Goal: Task Accomplishment & Management: Manage account settings

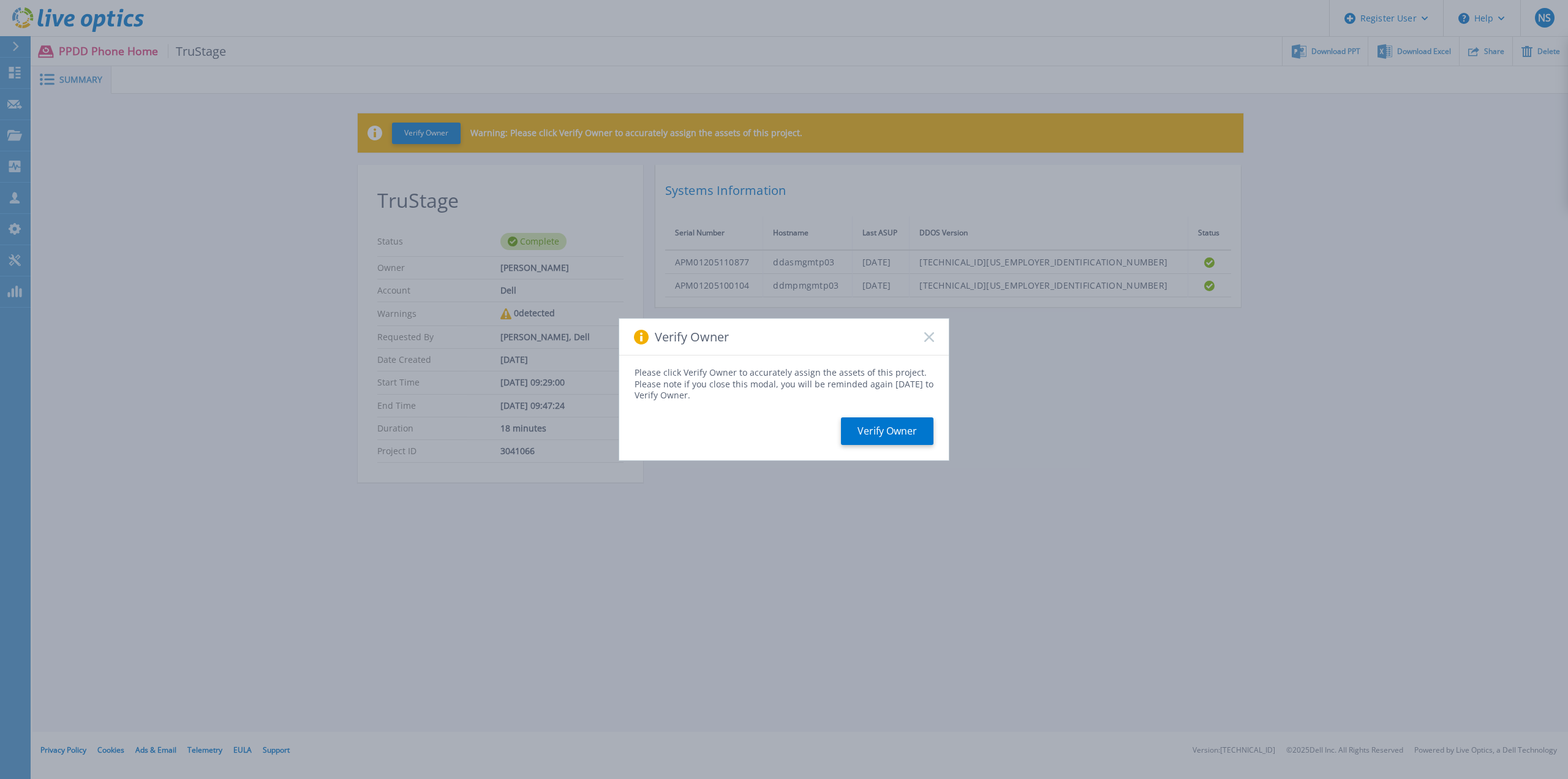
click at [867, 425] on button "Verify Owner" at bounding box center [887, 431] width 93 height 27
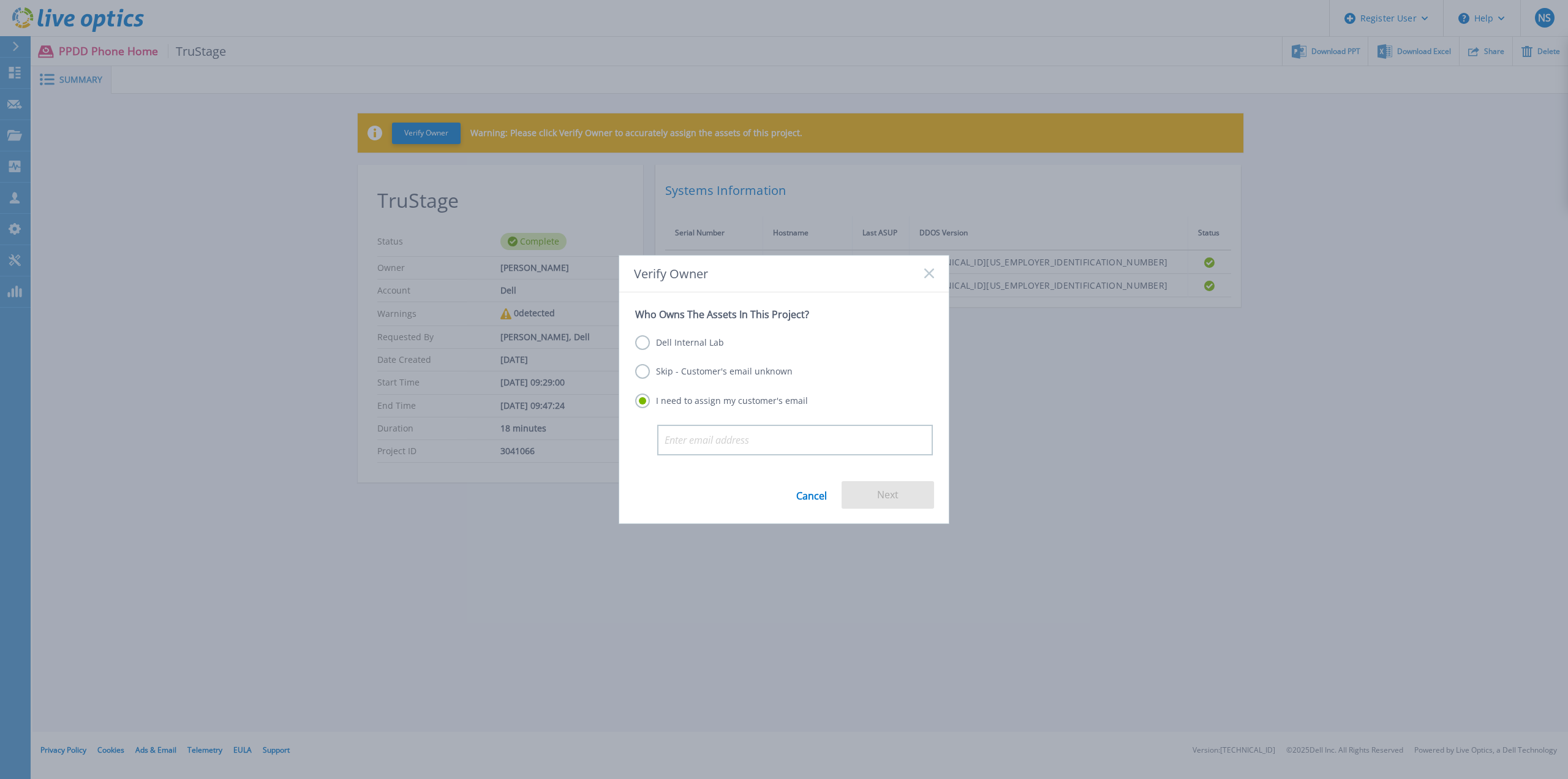
click at [693, 369] on label "Skip - Customer's email unknown" at bounding box center [714, 371] width 157 height 14
click at [0, 0] on input "Skip - Customer's email unknown" at bounding box center [0, 0] width 0 height 0
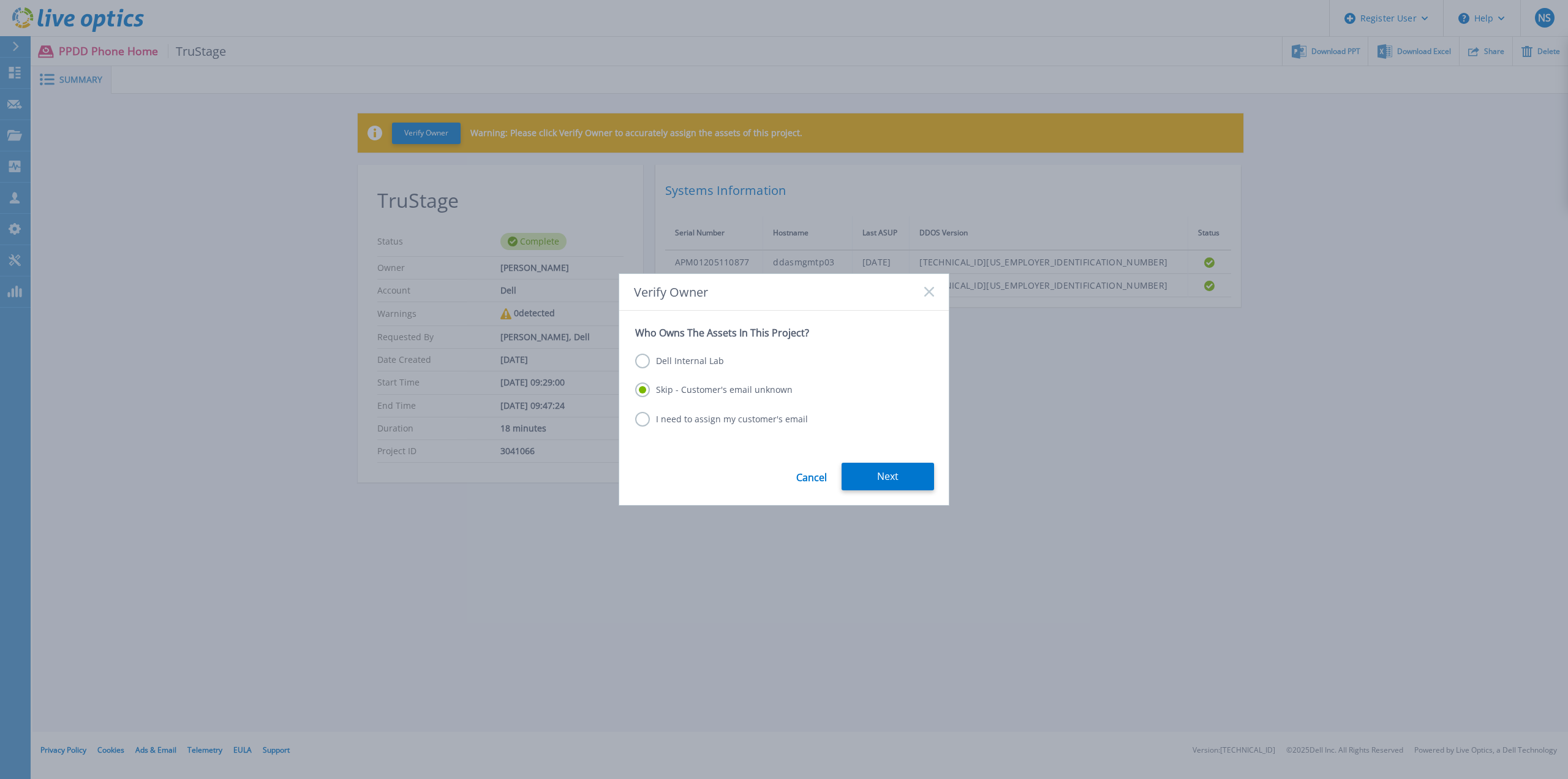
click at [875, 474] on button "Next" at bounding box center [887, 476] width 93 height 27
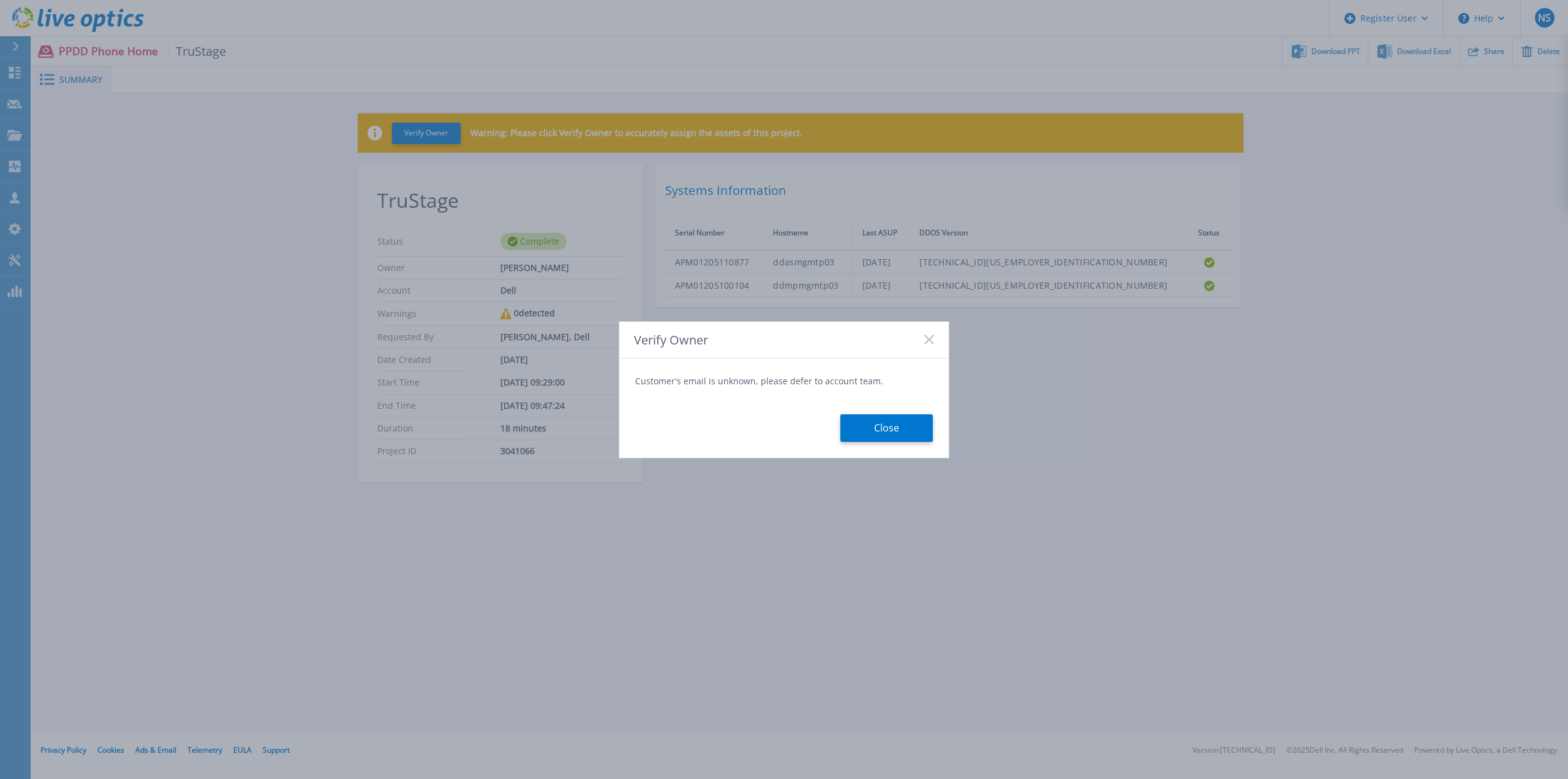
click at [875, 422] on button "Close" at bounding box center [887, 428] width 93 height 27
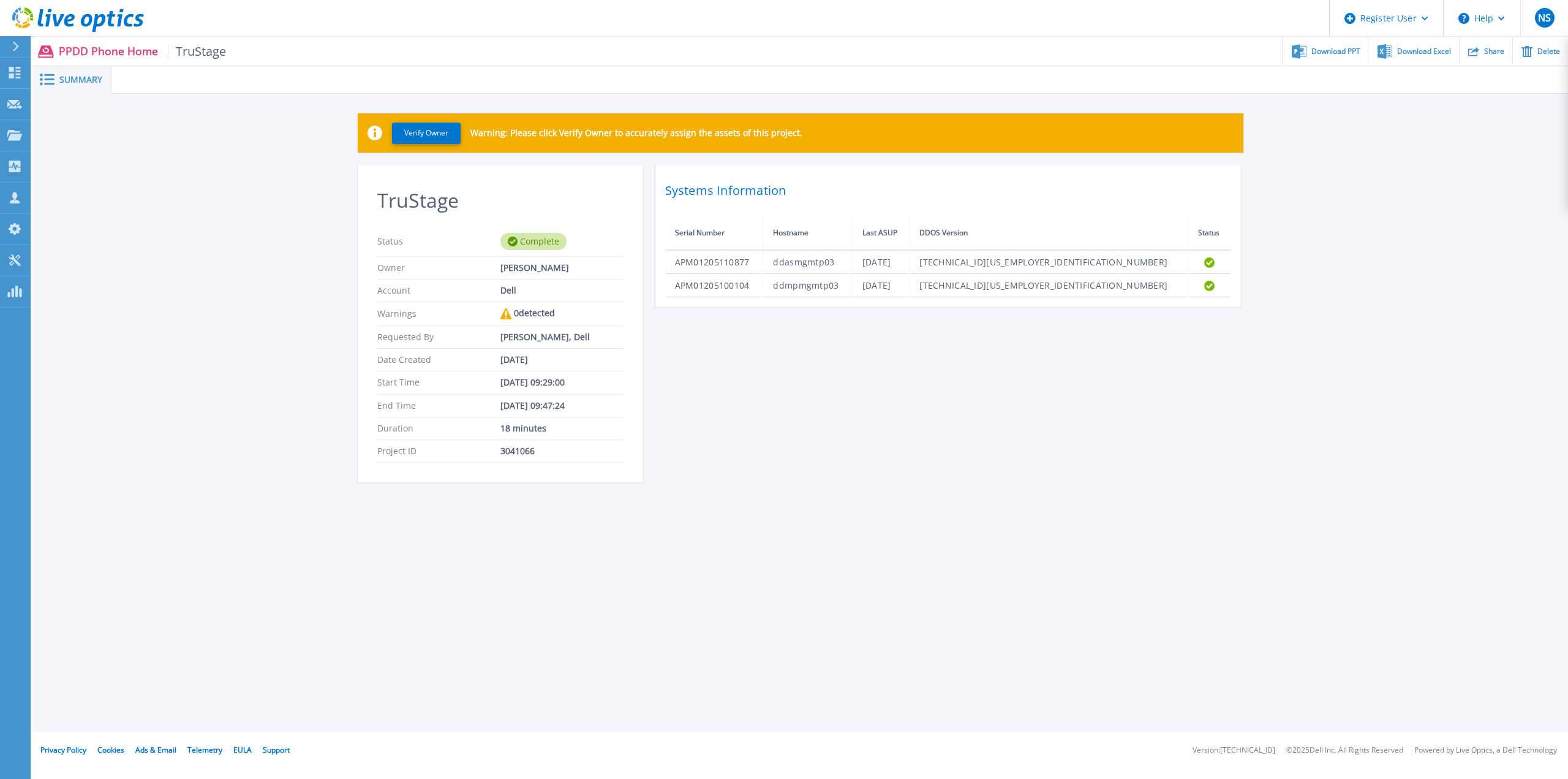
click at [722, 264] on td "APM01205110877" at bounding box center [714, 262] width 98 height 24
click at [928, 432] on div "TruStage Status Complete Owner Neeloy Saha Account Dell Warnings 0 detected Req…" at bounding box center [801, 331] width 886 height 332
click at [446, 135] on button "Verify Owner" at bounding box center [426, 133] width 68 height 22
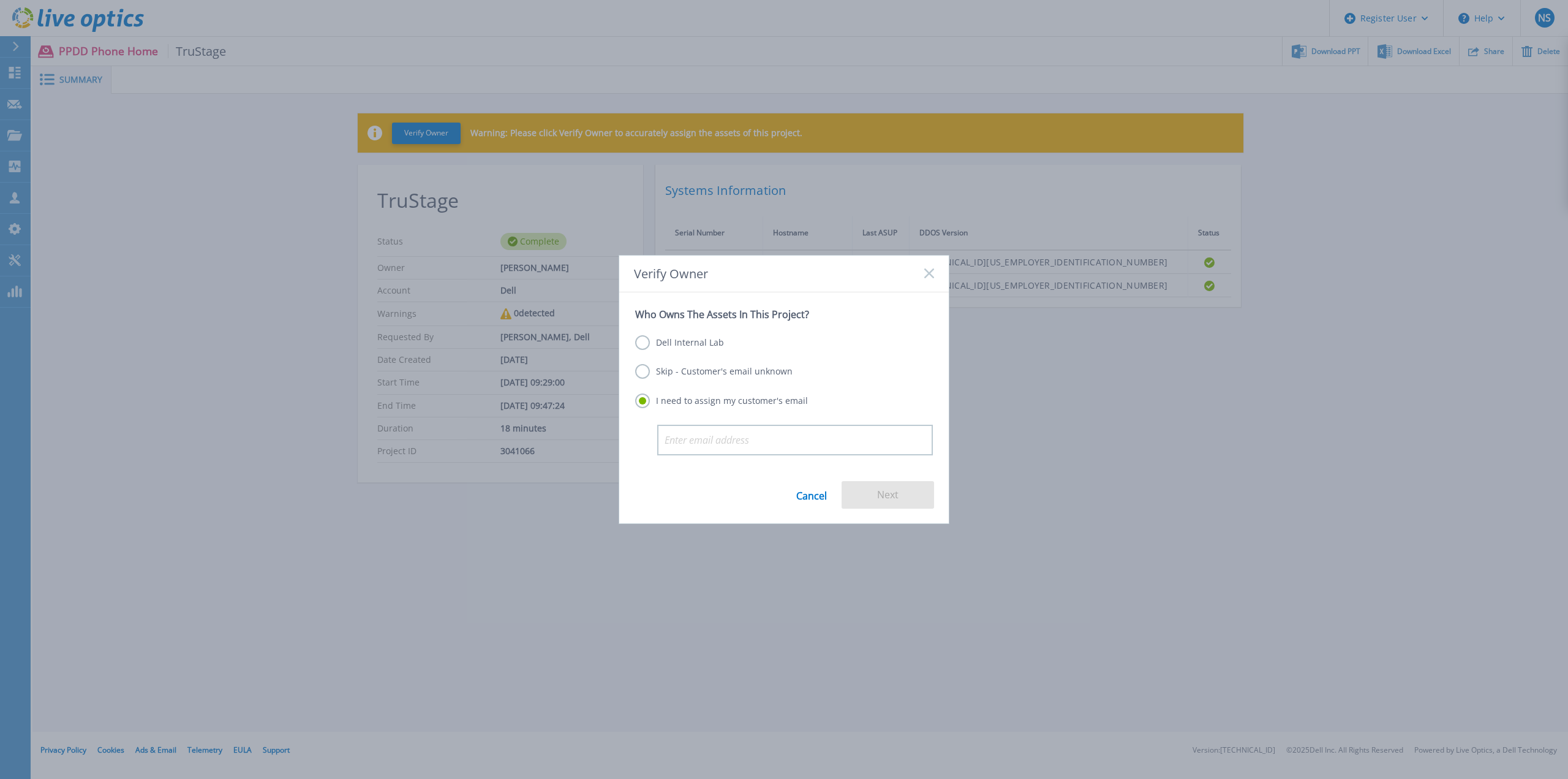
click at [700, 336] on label "Dell Internal Lab" at bounding box center [680, 342] width 89 height 14
click at [0, 0] on input "Dell Internal Lab" at bounding box center [0, 0] width 0 height 0
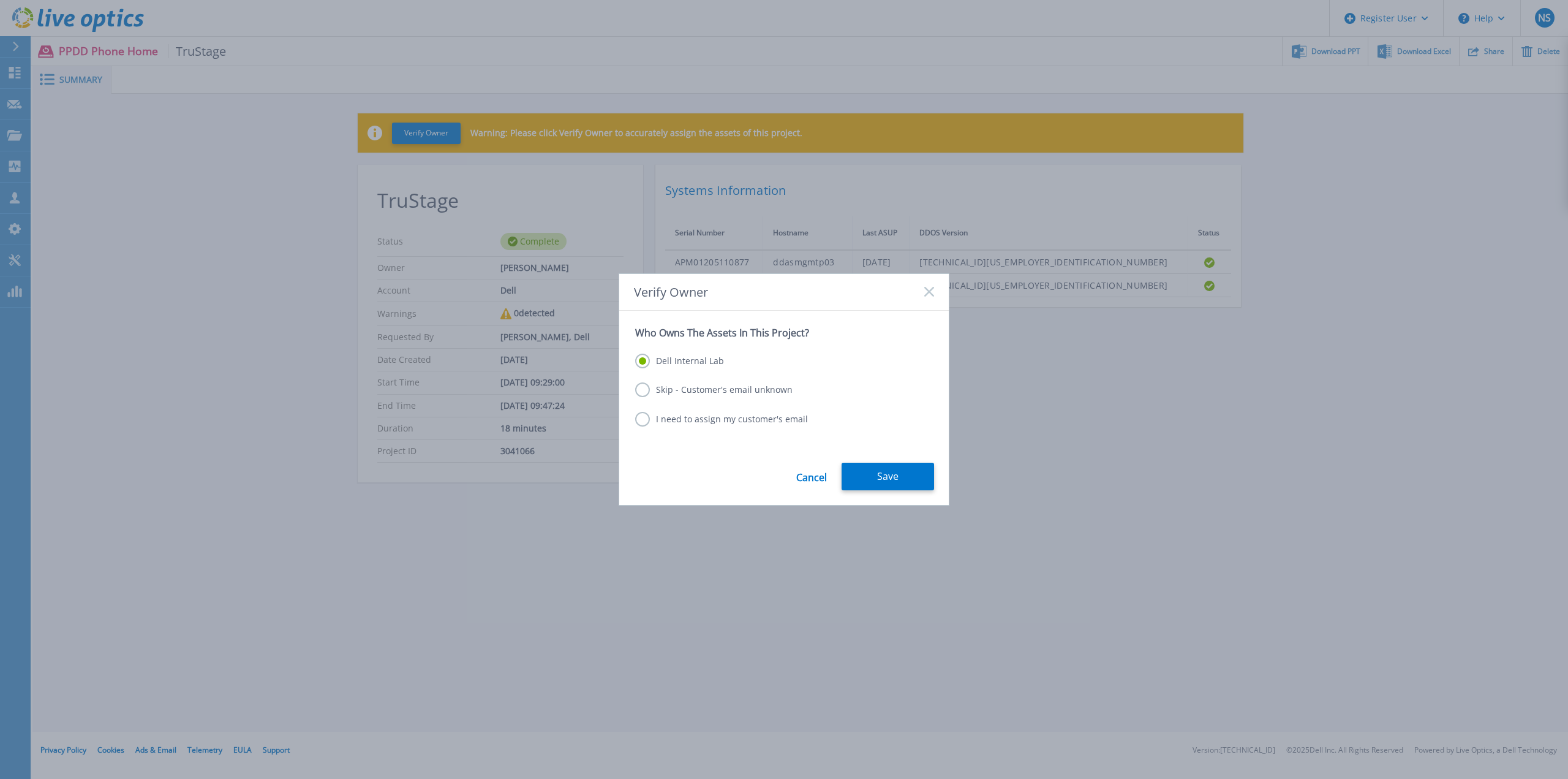
click at [877, 464] on button "Save" at bounding box center [887, 476] width 93 height 27
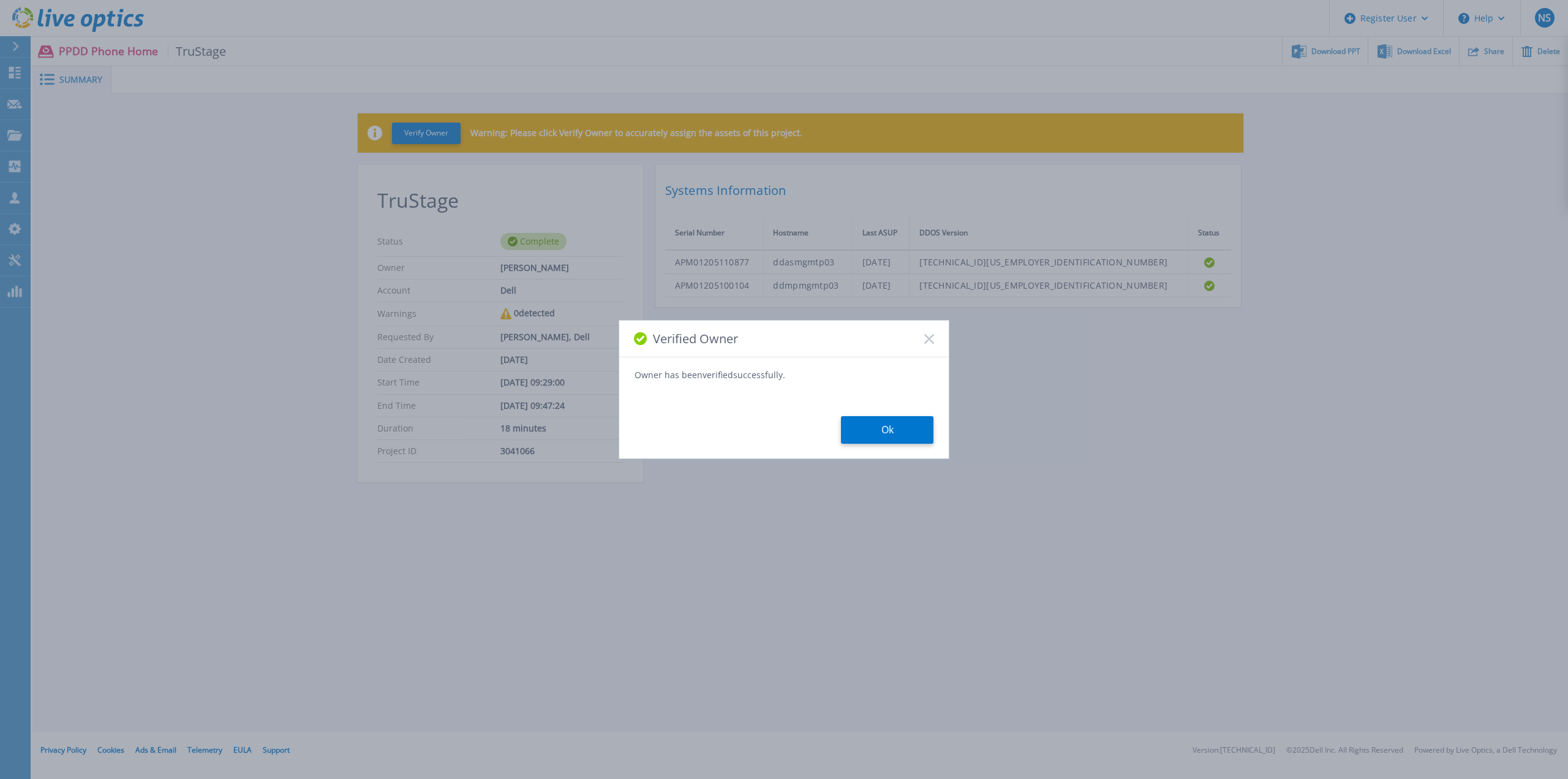
click at [894, 430] on button "Ok" at bounding box center [887, 430] width 93 height 27
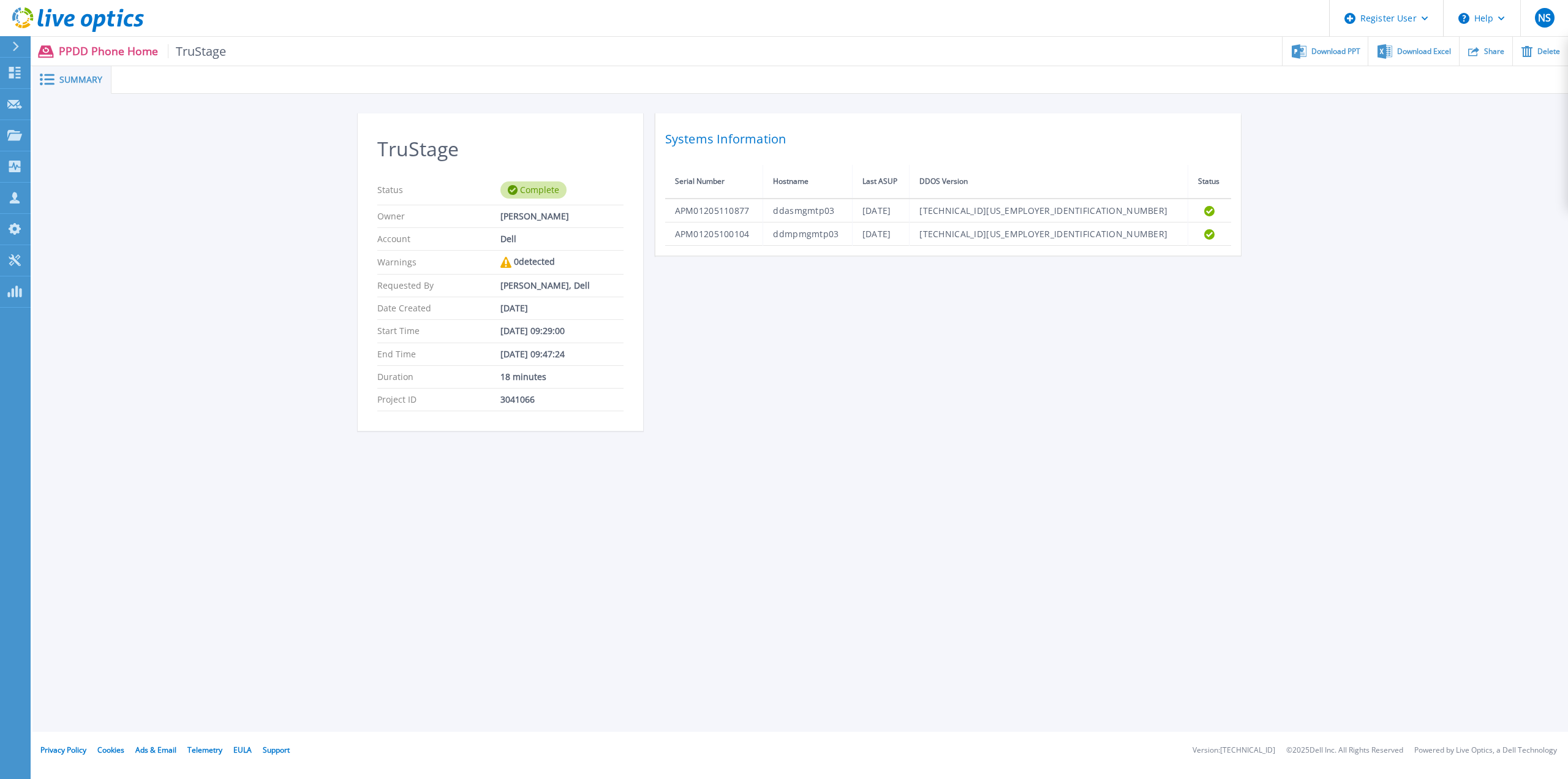
click at [838, 213] on td "ddasmgmtp03" at bounding box center [808, 210] width 89 height 24
click at [729, 210] on td "APM01205110877" at bounding box center [714, 210] width 98 height 24
click at [1204, 210] on icon at bounding box center [1209, 211] width 10 height 10
click at [1309, 52] on div "Download PPT" at bounding box center [1325, 51] width 85 height 29
